Goal: Transaction & Acquisition: Purchase product/service

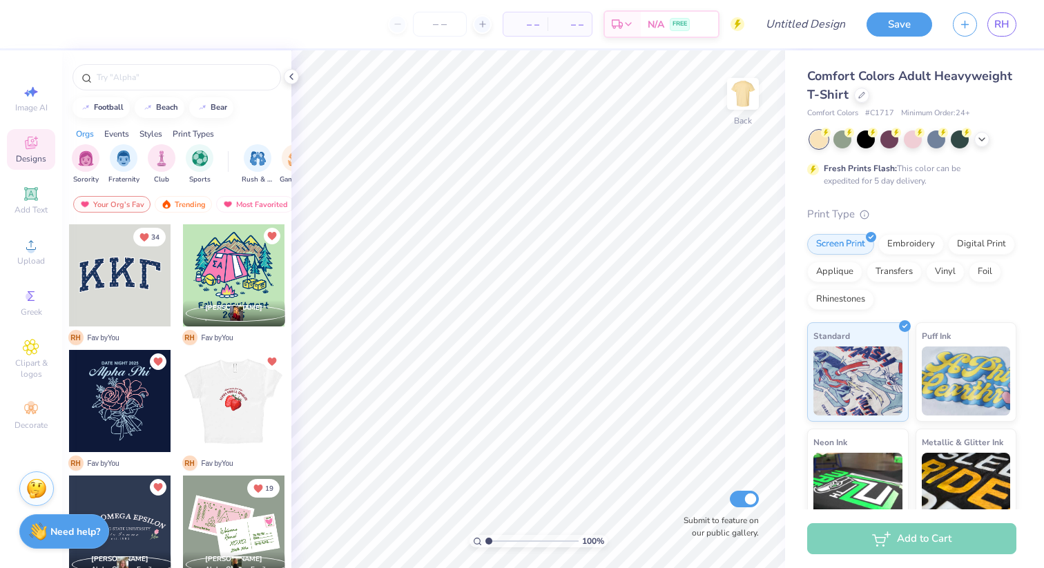
click at [235, 422] on div at bounding box center [233, 401] width 102 height 102
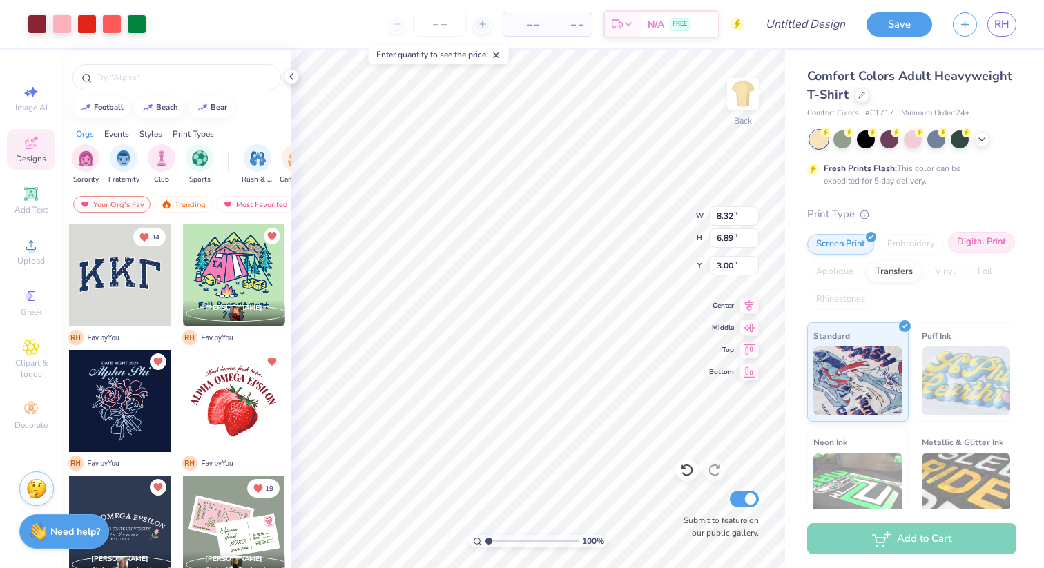
click at [969, 247] on div "Digital Print" at bounding box center [981, 242] width 67 height 21
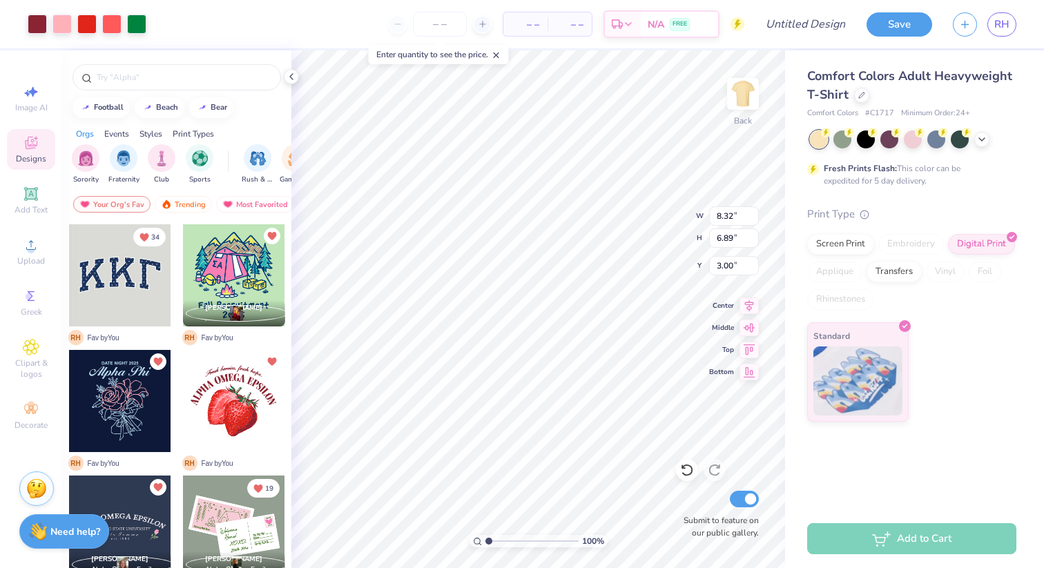
click at [922, 203] on div "Comfort Colors Adult Heavyweight T-Shirt Comfort Colors # C1717 Minimum Order: …" at bounding box center [911, 244] width 209 height 355
click at [559, 24] on span "– –" at bounding box center [570, 24] width 28 height 14
click at [446, 31] on input "number" at bounding box center [440, 24] width 54 height 25
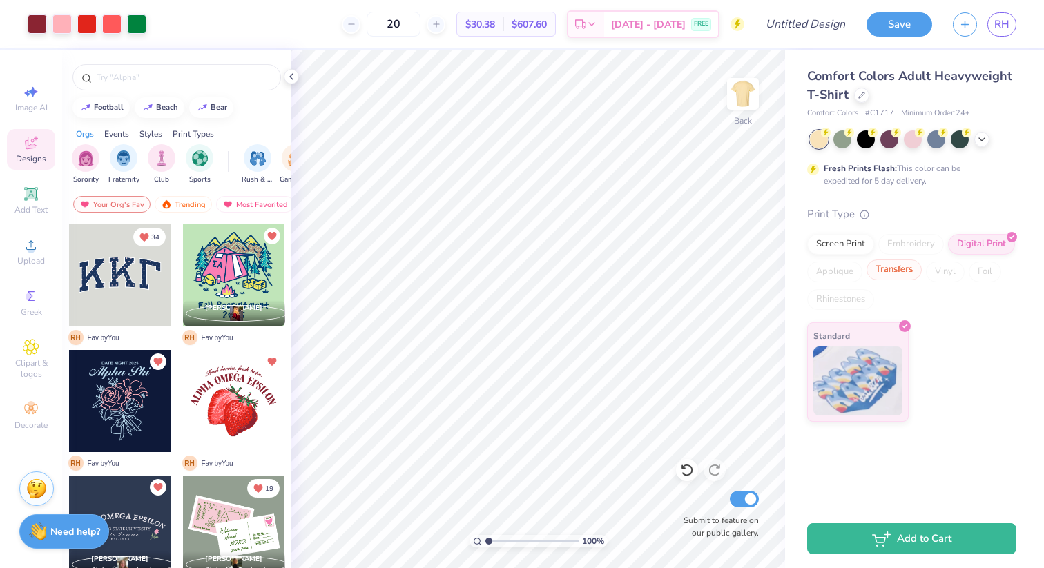
type input "20"
click at [890, 275] on div "Transfers" at bounding box center [893, 270] width 55 height 21
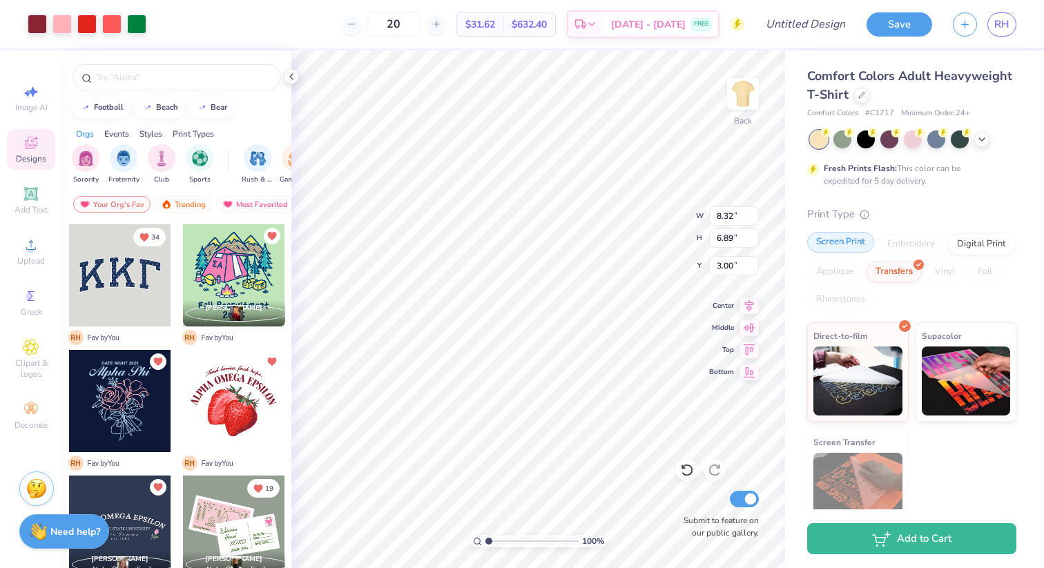
click at [846, 248] on div "Screen Print" at bounding box center [840, 242] width 67 height 21
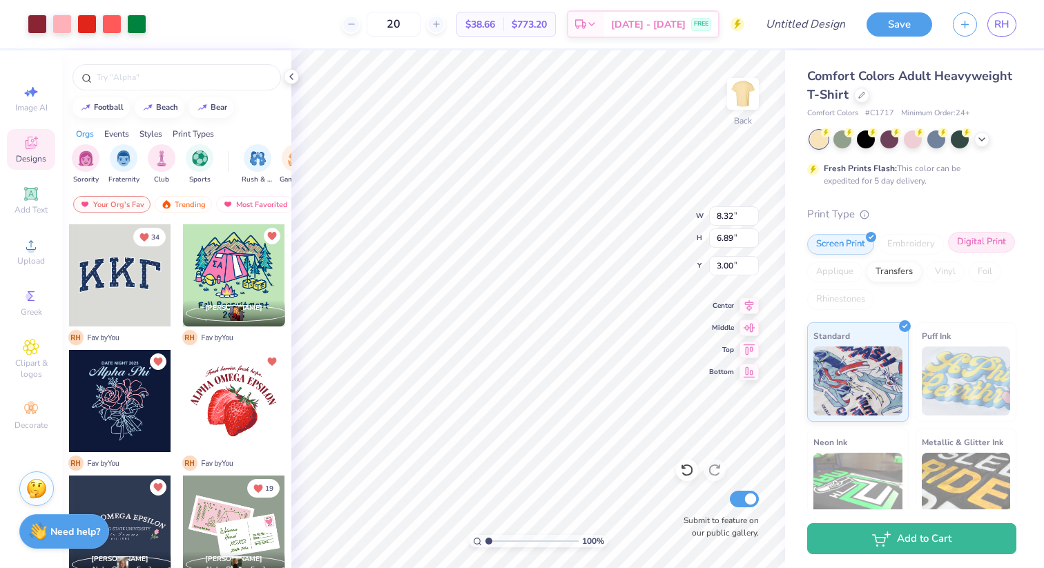
click at [981, 240] on div "Digital Print" at bounding box center [981, 242] width 67 height 21
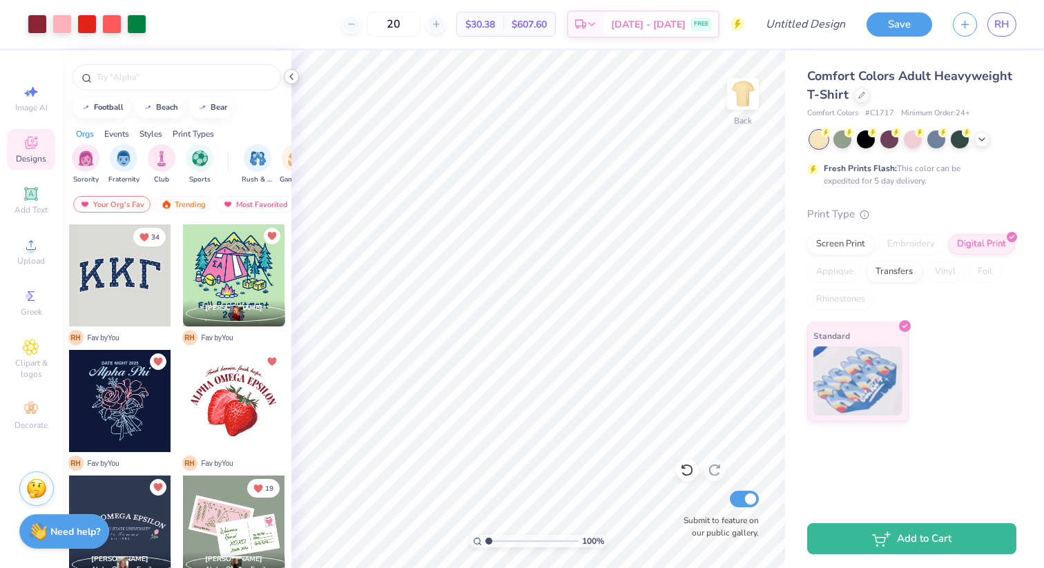
click at [291, 77] on polyline at bounding box center [291, 77] width 3 height 6
